Goal: Information Seeking & Learning: Learn about a topic

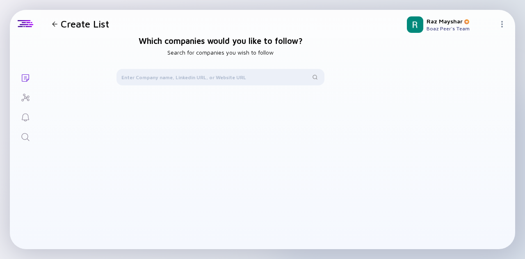
click at [180, 78] on input "text" at bounding box center [215, 77] width 189 height 8
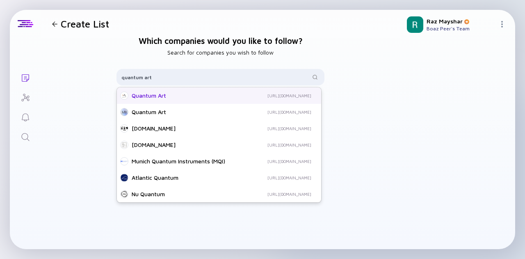
click at [184, 92] on div "Quantum Art" at bounding box center [174, 95] width 84 height 8
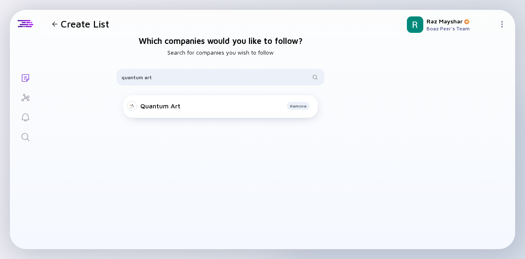
click at [180, 109] on div "Quantum Art Remove" at bounding box center [220, 106] width 195 height 23
click at [167, 106] on div "Quantum Art" at bounding box center [160, 105] width 40 height 7
click at [210, 80] on input "quantum art" at bounding box center [215, 77] width 189 height 8
click at [93, 39] on div "Which companies would you like to follow? Search for companies you wish to foll…" at bounding box center [220, 156] width 359 height 236
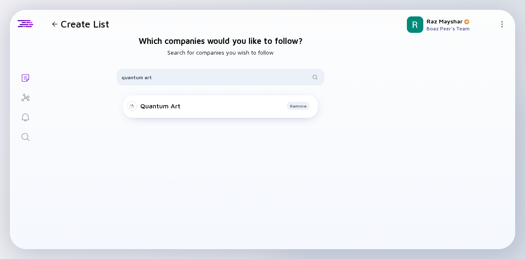
click at [165, 170] on div "Quantum Art Remove" at bounding box center [220, 169] width 208 height 148
click at [262, 177] on div "Quantum Art Remove" at bounding box center [220, 169] width 208 height 148
click at [147, 106] on div "Quantum Art" at bounding box center [160, 105] width 40 height 7
click at [204, 77] on input "quantum art" at bounding box center [215, 77] width 189 height 8
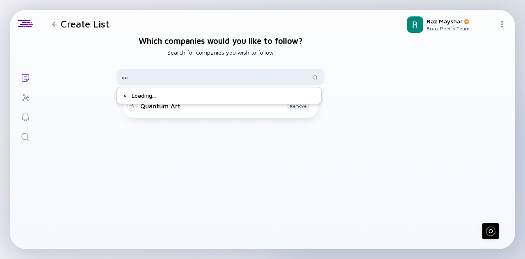
type input "q"
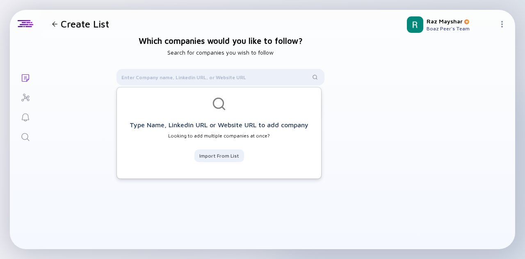
click at [342, 73] on div "Which companies would you like to follow? Search for companies you wish to foll…" at bounding box center [220, 156] width 359 height 236
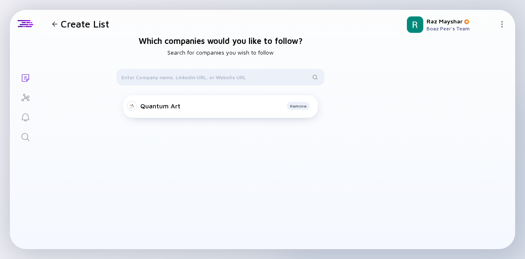
click at [140, 102] on div "Quantum Art" at bounding box center [160, 105] width 40 height 7
click at [131, 108] on div at bounding box center [132, 106] width 10 height 10
click at [132, 105] on div at bounding box center [132, 106] width 10 height 10
click at [136, 106] on div "Quantum Art Remove" at bounding box center [220, 106] width 195 height 23
click at [137, 106] on div "Quantum Art Remove" at bounding box center [220, 106] width 195 height 23
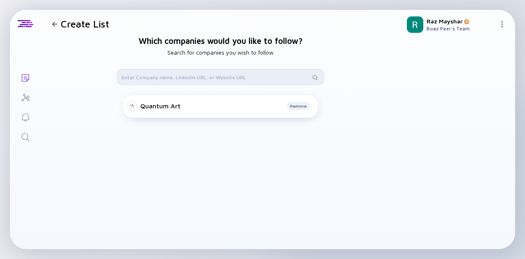
click at [203, 77] on input "text" at bounding box center [215, 77] width 189 height 8
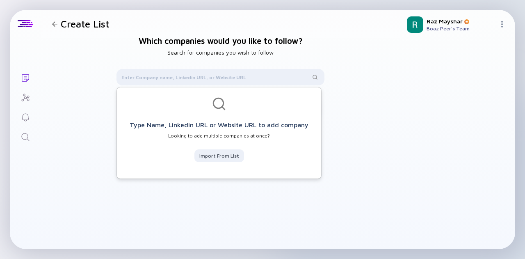
drag, startPoint x: 103, startPoint y: 60, endPoint x: 98, endPoint y: 61, distance: 4.9
click at [103, 60] on div "Which companies would you like to follow? Search for companies you wish to foll…" at bounding box center [220, 156] width 359 height 236
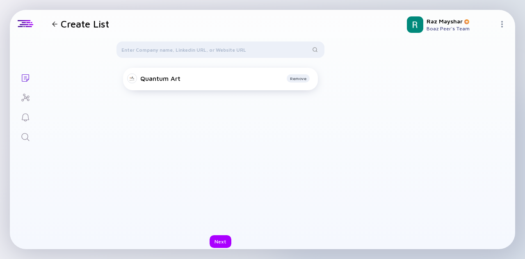
scroll to position [40, 0]
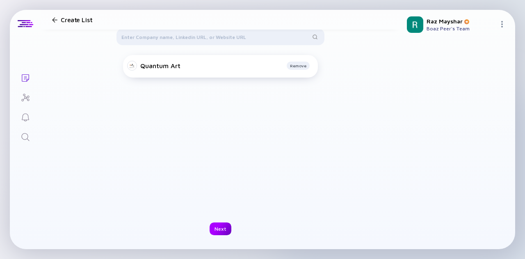
click at [211, 223] on div "Next" at bounding box center [220, 228] width 22 height 13
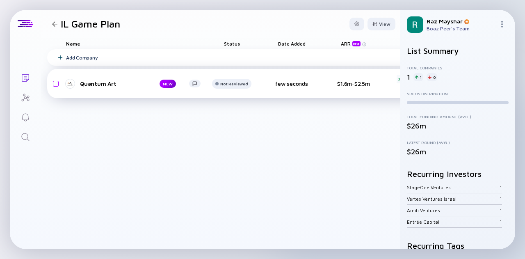
click at [107, 91] on div "Quantum Art NEW Not Reviewed few seconds $1.6m-$2.5m B2B Manufacturing Quantum …" at bounding box center [401, 83] width 709 height 29
click at [107, 86] on div "Quantum Art" at bounding box center [113, 83] width 66 height 7
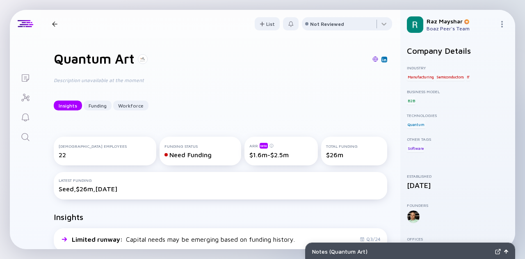
click at [57, 26] on div at bounding box center [55, 23] width 12 height 5
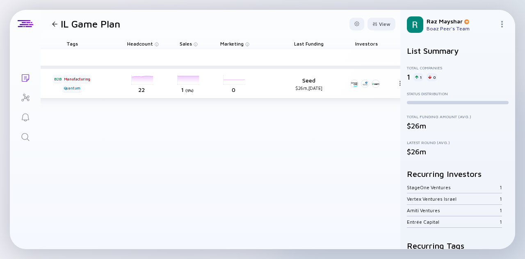
scroll to position [0, 366]
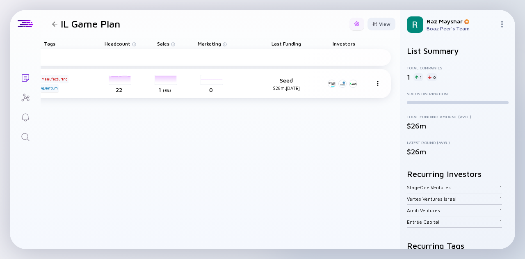
click at [361, 23] on div at bounding box center [356, 24] width 15 height 13
click at [374, 23] on div at bounding box center [374, 24] width 5 height 5
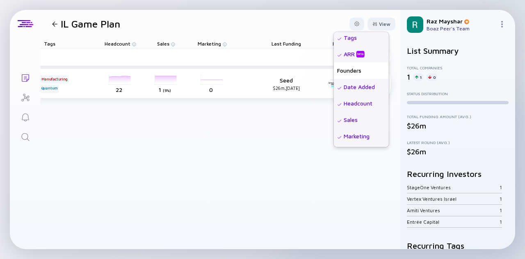
scroll to position [0, 0]
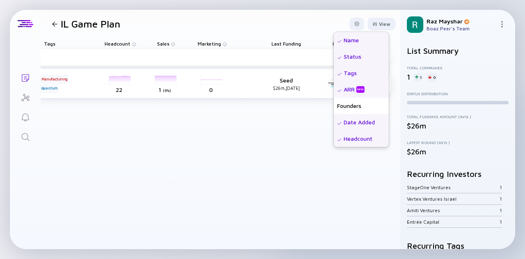
click at [298, 138] on div "Add Company Quantum Art NEW Not Reviewed 10 minutes ago $1.6m-$2.5m B2B Manufac…" at bounding box center [36, 149] width 709 height 200
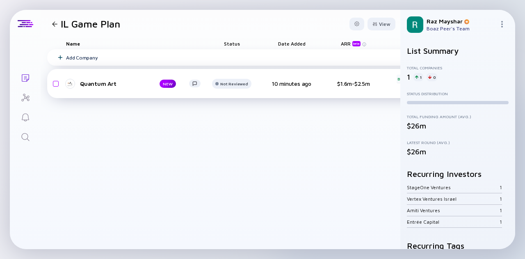
drag, startPoint x: 116, startPoint y: 95, endPoint x: 121, endPoint y: 82, distance: 14.0
click at [121, 82] on div "Quantum Art" at bounding box center [113, 83] width 66 height 7
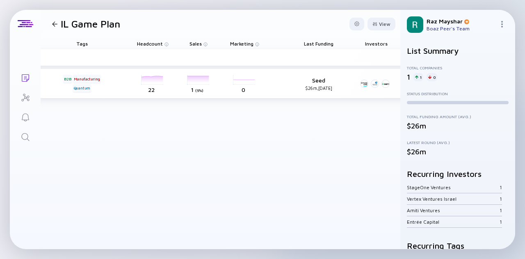
scroll to position [0, 366]
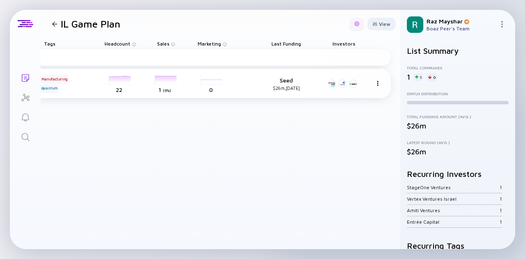
click at [360, 24] on div at bounding box center [356, 24] width 15 height 13
click at [375, 25] on div at bounding box center [374, 24] width 5 height 5
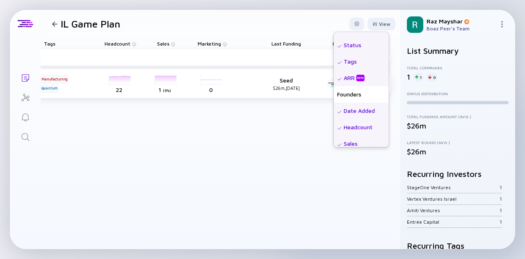
scroll to position [0, 0]
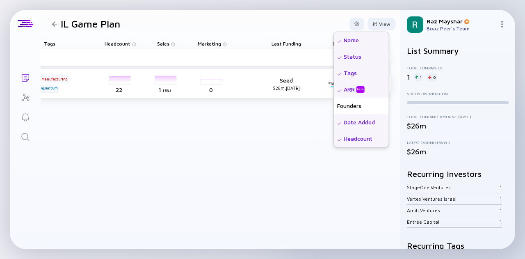
click at [234, 142] on div "Add Company Quantum Art NEW Not Reviewed 10 minutes ago $1.6m-$2.5m B2B Manufac…" at bounding box center [36, 149] width 709 height 200
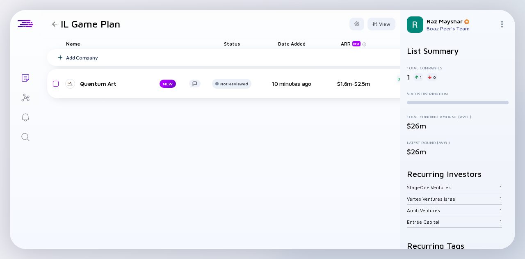
click at [499, 26] on img at bounding box center [501, 24] width 7 height 7
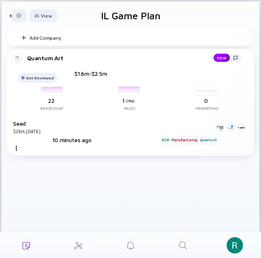
click at [185, 252] on link "Search" at bounding box center [183, 245] width 52 height 26
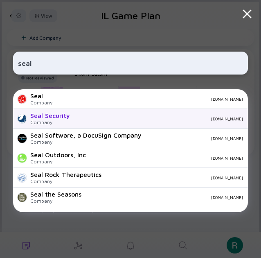
type input "seal"
click at [185, 121] on div "[DOMAIN_NAME]" at bounding box center [160, 118] width 167 height 5
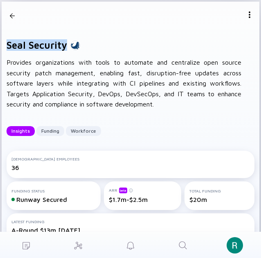
drag, startPoint x: 66, startPoint y: 46, endPoint x: 3, endPoint y: 49, distance: 62.4
click at [3, 49] on div "Seal Security Provides organizations with tools to automate and centralize open…" at bounding box center [131, 88] width 258 height 116
copy h1 "Seal Security"
